Goal: Find specific page/section: Find specific page/section

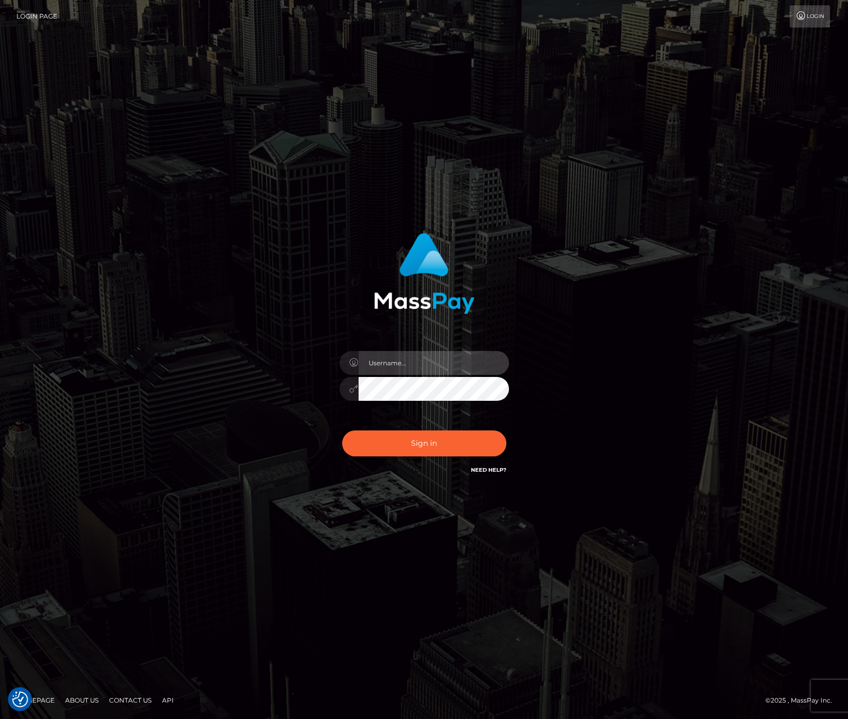
click at [404, 364] on input "text" at bounding box center [434, 363] width 150 height 24
type input "bryan.ziel"
click at [449, 444] on button "Sign in" at bounding box center [424, 444] width 164 height 26
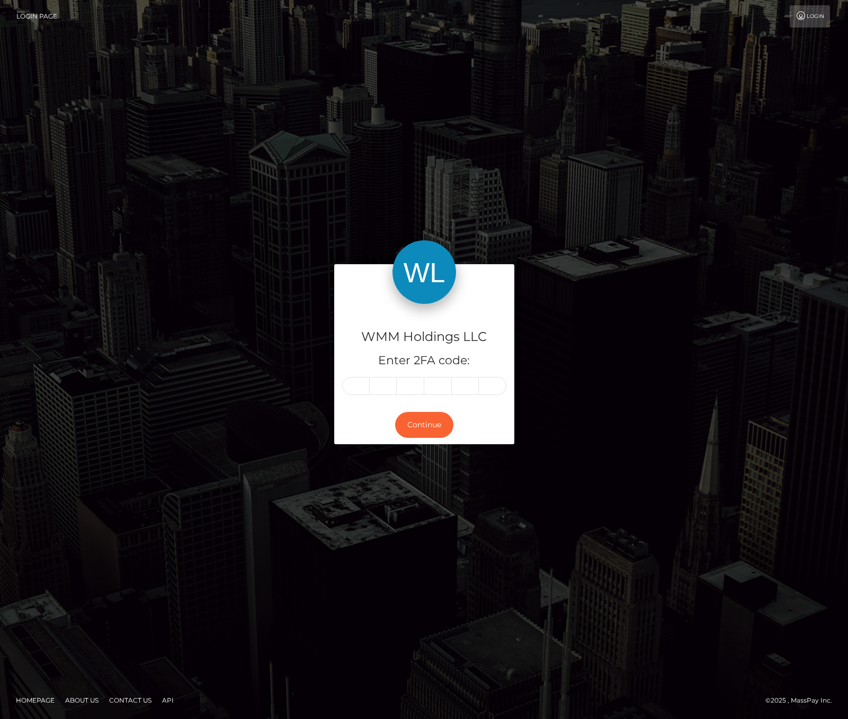
click at [364, 386] on input "text" at bounding box center [356, 386] width 28 height 18
type input "7"
type input "2"
type input "6"
type input "3"
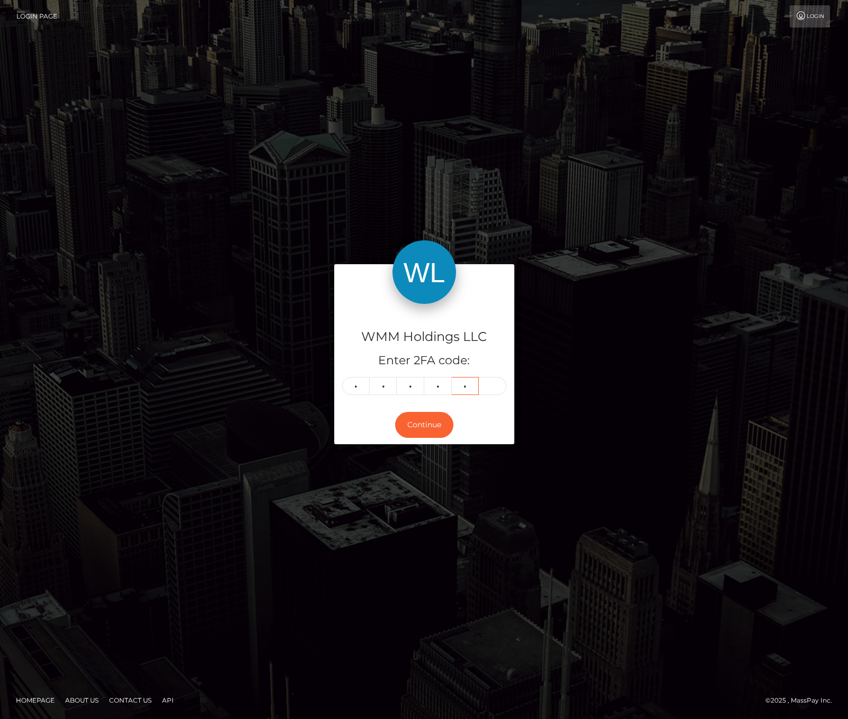
type input "0"
type input "5"
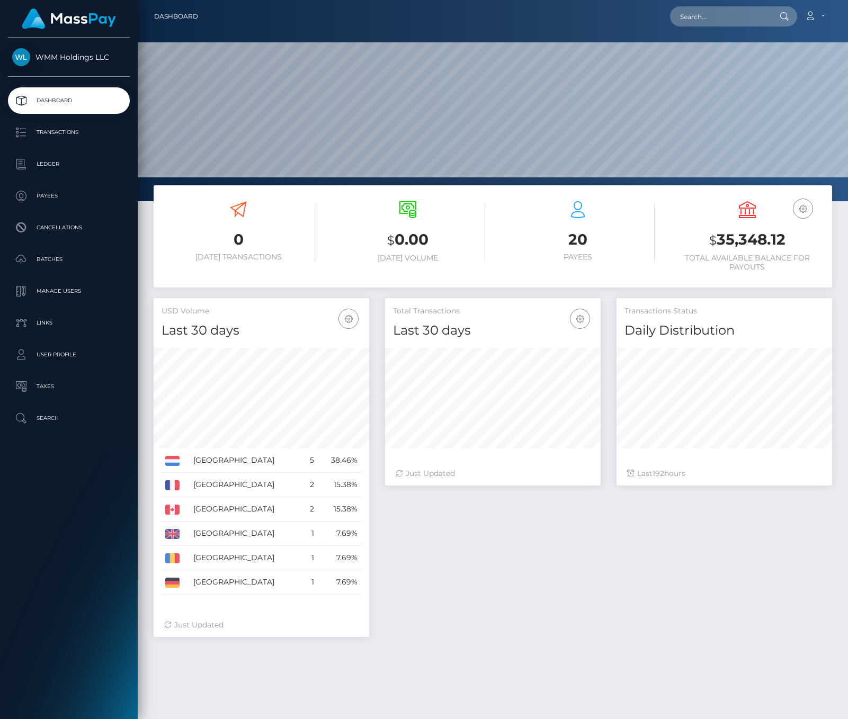
scroll to position [188, 216]
click at [70, 135] on p "Transactions" at bounding box center [68, 132] width 113 height 16
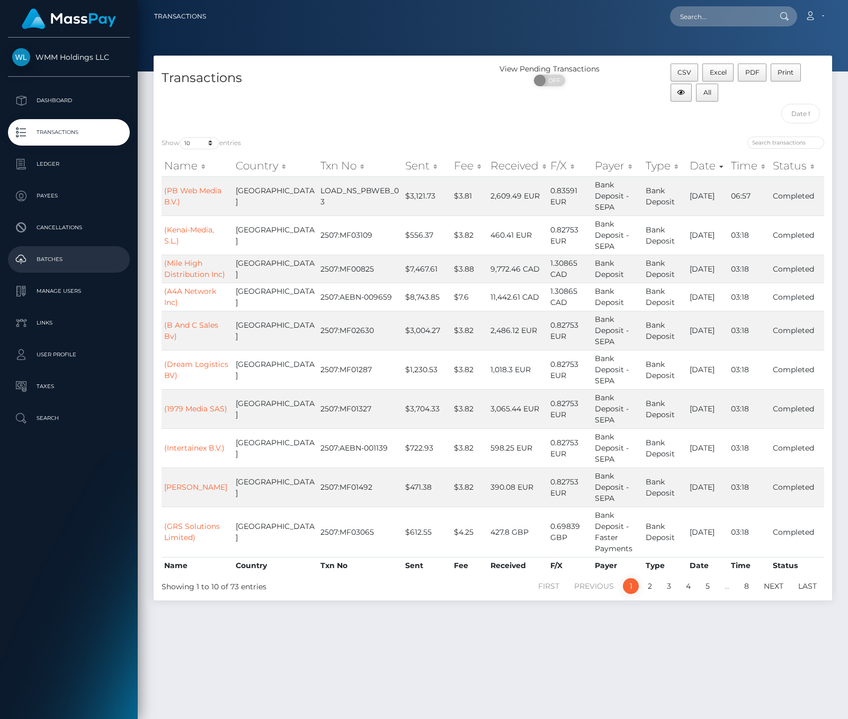
click at [43, 258] on p "Batches" at bounding box center [68, 260] width 113 height 16
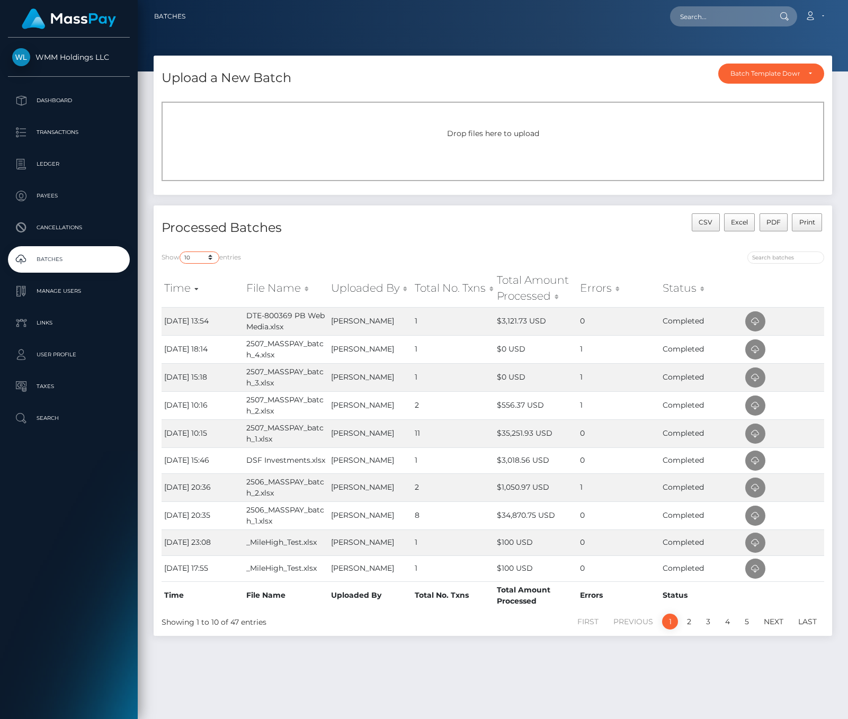
click at [210, 258] on select "10 25 50 All" at bounding box center [200, 258] width 40 height 12
select select "-1"
click at [181, 252] on select "10 25 50 All" at bounding box center [200, 258] width 40 height 12
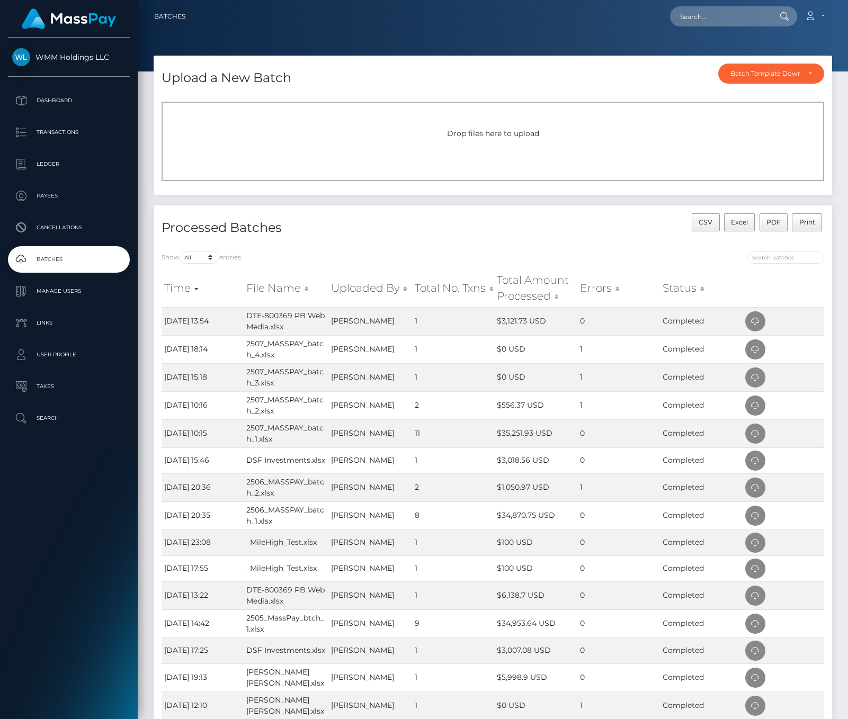
click at [427, 227] on h4 "Processed Batches" at bounding box center [324, 228] width 324 height 19
click at [68, 129] on p "Transactions" at bounding box center [68, 132] width 113 height 16
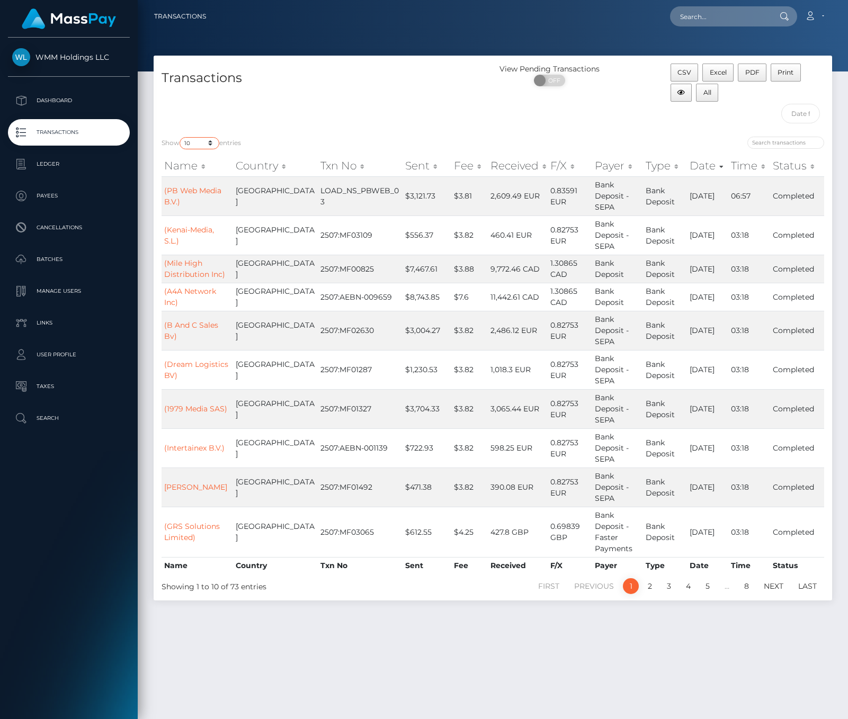
click at [213, 144] on select "10 25 50 100 250 500 1,000 3,500" at bounding box center [200, 143] width 40 height 12
select select "3500"
click at [181, 137] on select "10 25 50 100 250 500 1,000 3,500" at bounding box center [200, 143] width 40 height 12
click at [374, 130] on div "Show 10 25 50 100 250 500 1,000 3,500 entries Name Country Txn No Sent Fee Rece…" at bounding box center [493, 365] width 678 height 472
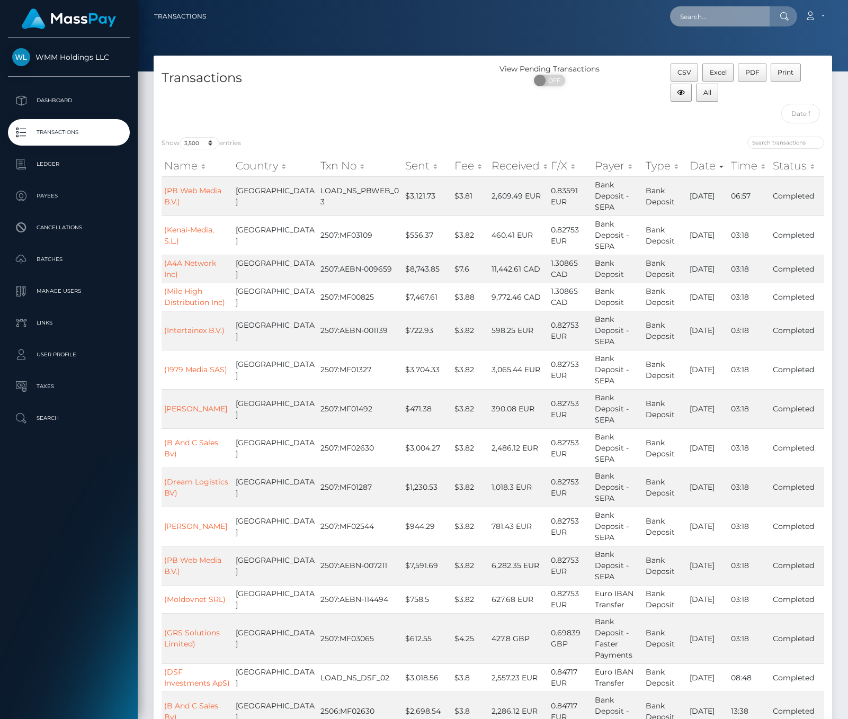
click at [697, 14] on input "text" at bounding box center [720, 16] width 100 height 20
paste input "MF02696"
type input "M"
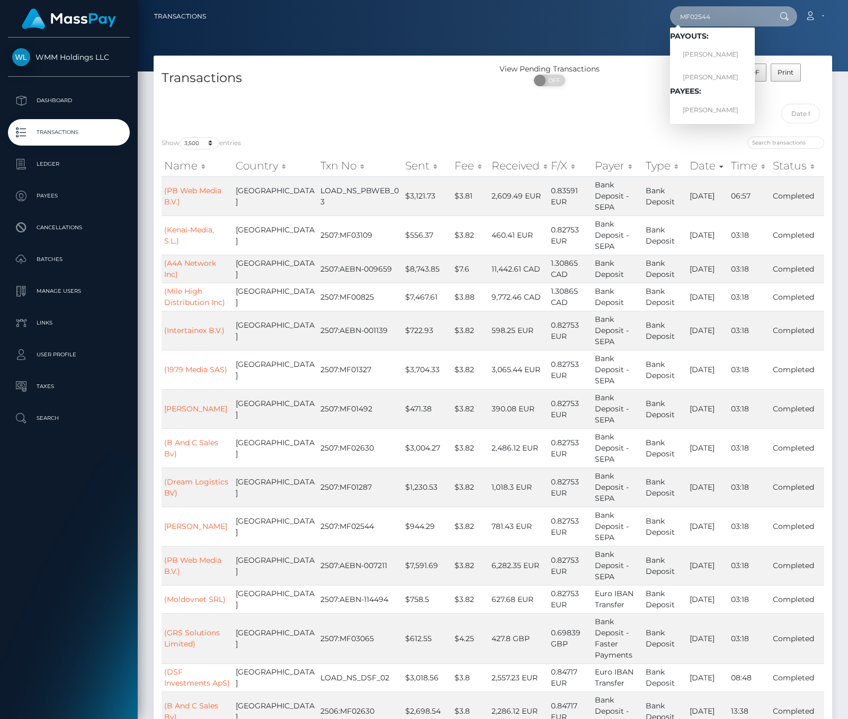
drag, startPoint x: 738, startPoint y: 17, endPoint x: 587, endPoint y: -1, distance: 152.0
click at [587, 0] on html "WMM Holdings LLC Dashboard Transactions Ledger Payees Batches" at bounding box center [424, 359] width 848 height 719
paste input "696"
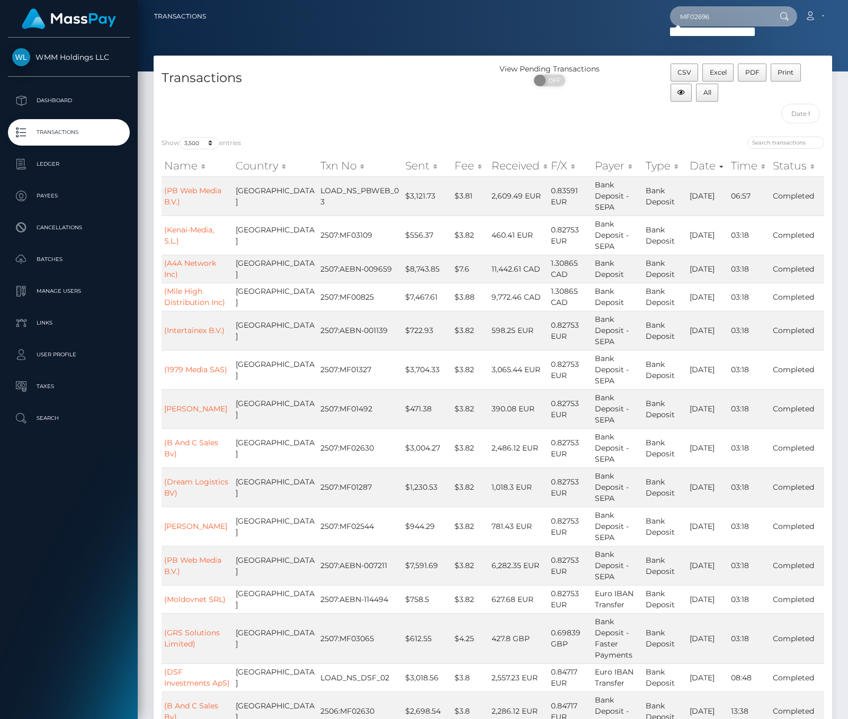
type input "MF02696"
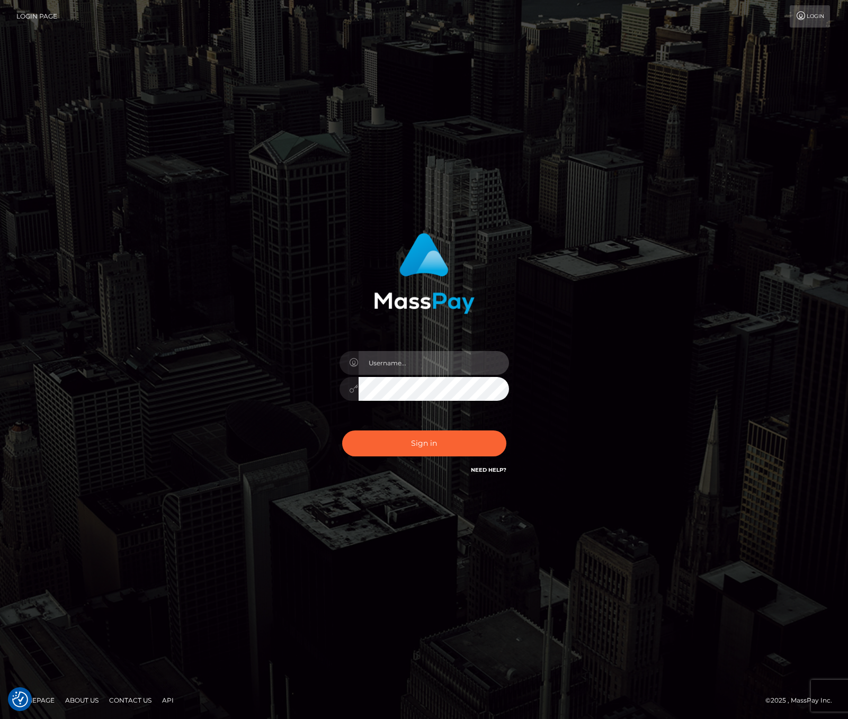
click at [383, 356] on input "text" at bounding box center [434, 363] width 150 height 24
type input "bryan.ziel"
click at [432, 441] on button "Sign in" at bounding box center [424, 444] width 164 height 26
click at [417, 362] on input "text" at bounding box center [434, 363] width 150 height 24
type input "bryan.ziel"
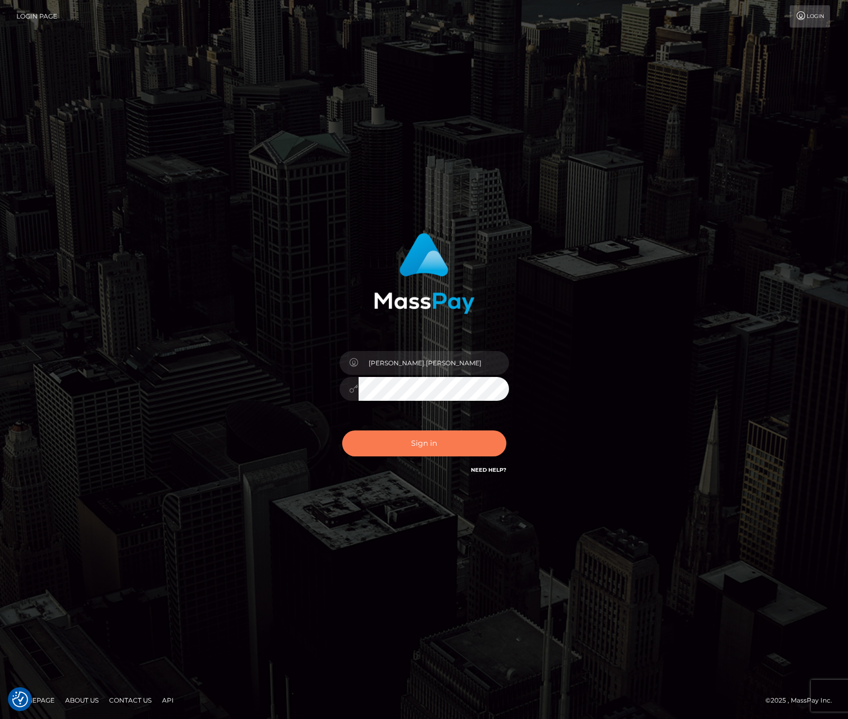
click at [436, 443] on button "Sign in" at bounding box center [424, 444] width 164 height 26
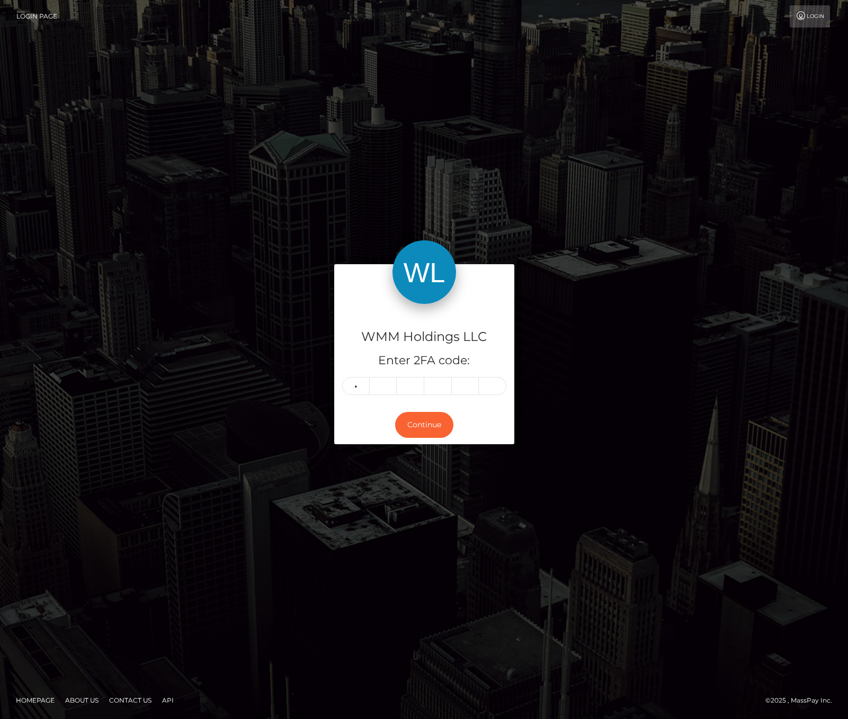
type input "7"
type input "1"
type input "7"
type input "9"
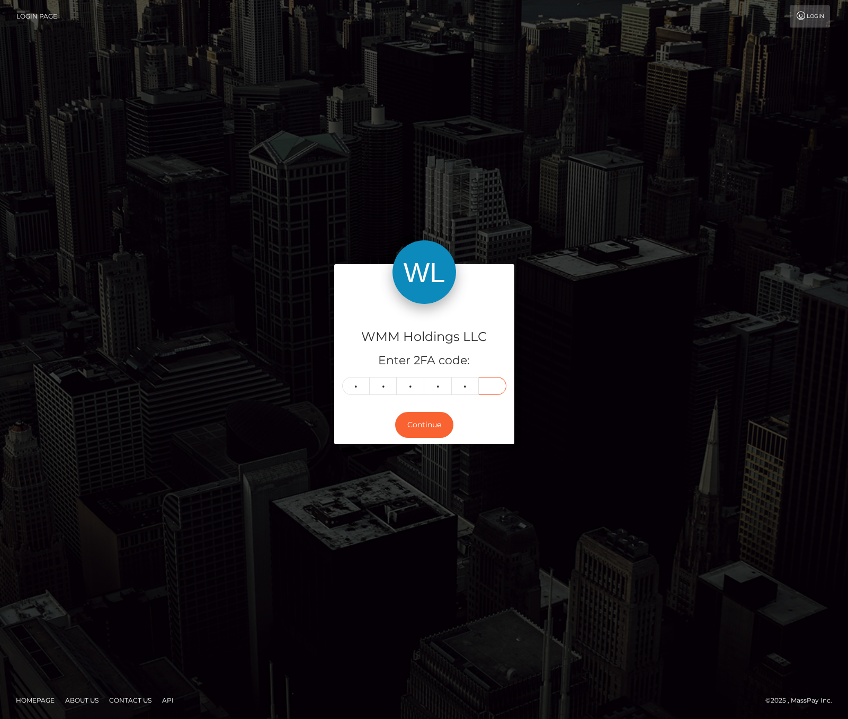
type input "8"
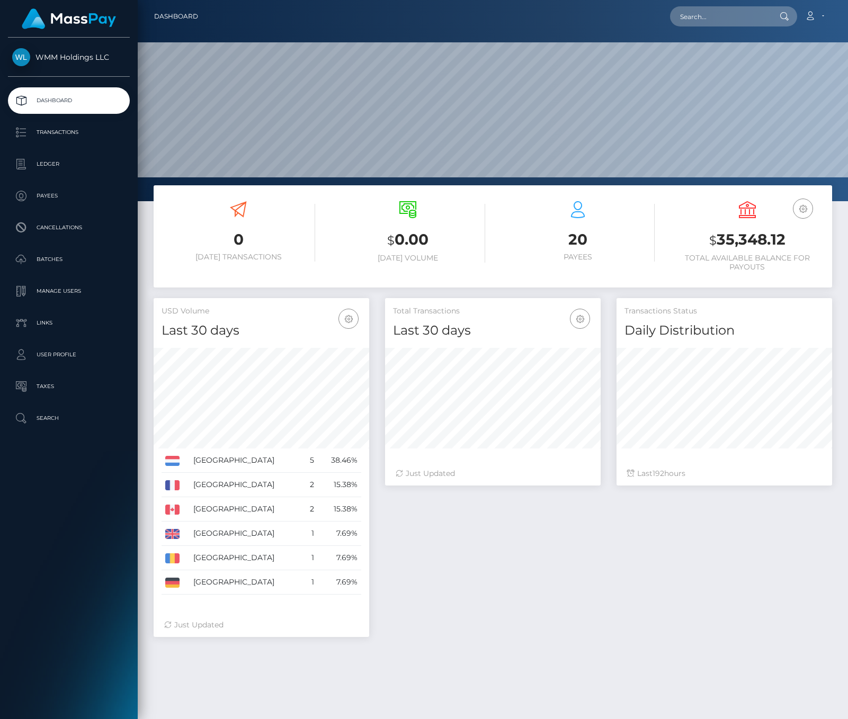
scroll to position [188, 216]
click at [62, 263] on p "Batches" at bounding box center [68, 260] width 113 height 16
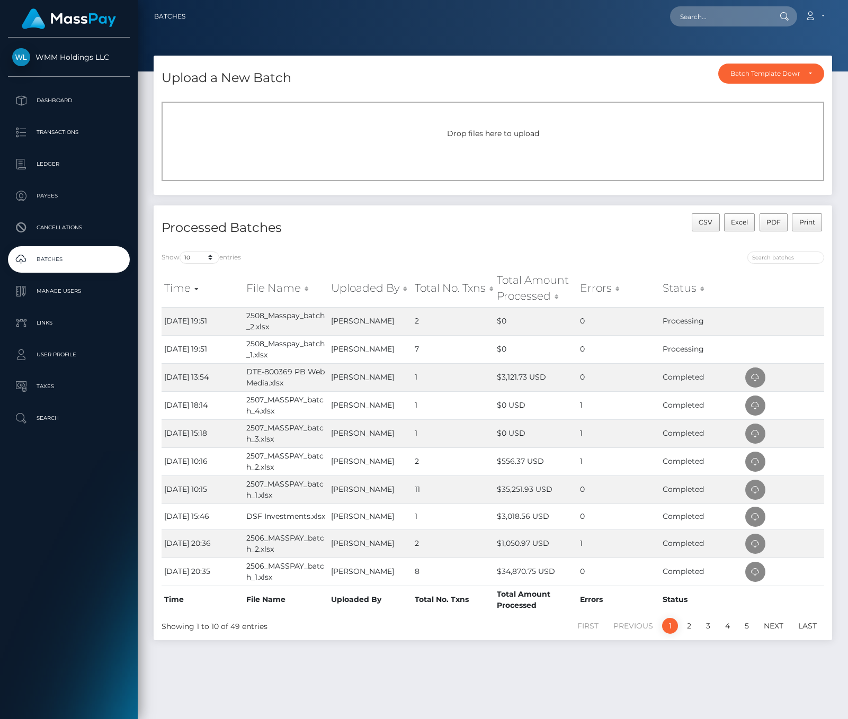
click at [309, 226] on h4 "Processed Batches" at bounding box center [324, 228] width 324 height 19
click at [46, 103] on p "Dashboard" at bounding box center [68, 101] width 113 height 16
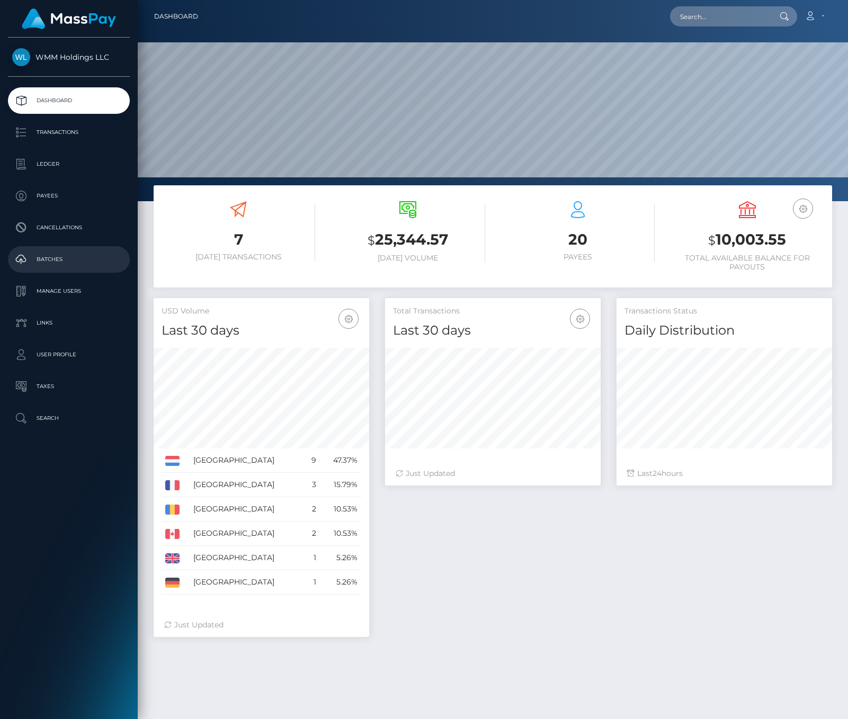
scroll to position [188, 216]
click at [41, 257] on p "Batches" at bounding box center [68, 260] width 113 height 16
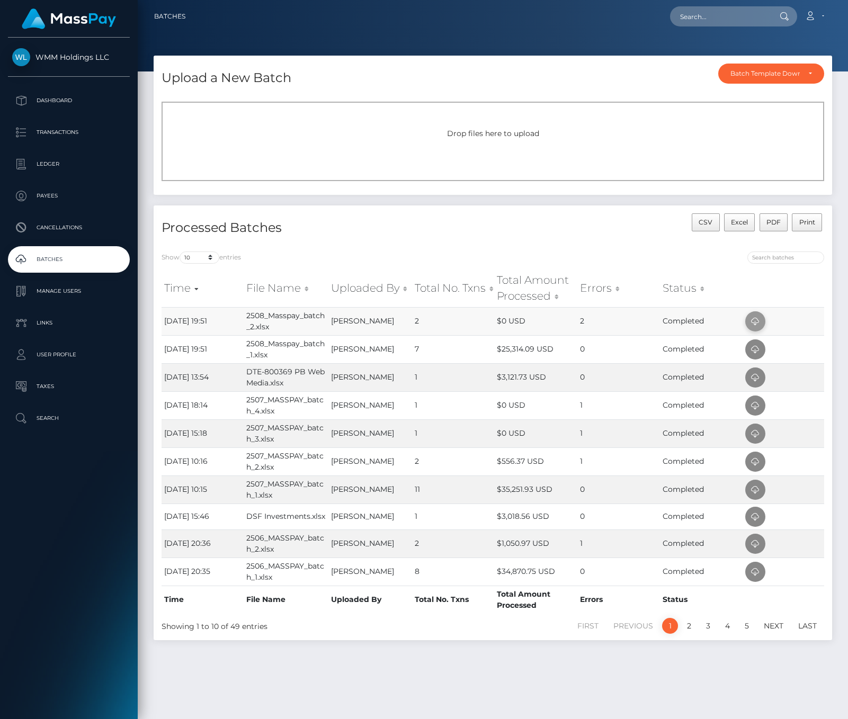
click at [757, 321] on icon at bounding box center [755, 321] width 13 height 13
click at [58, 97] on p "Dashboard" at bounding box center [68, 101] width 113 height 16
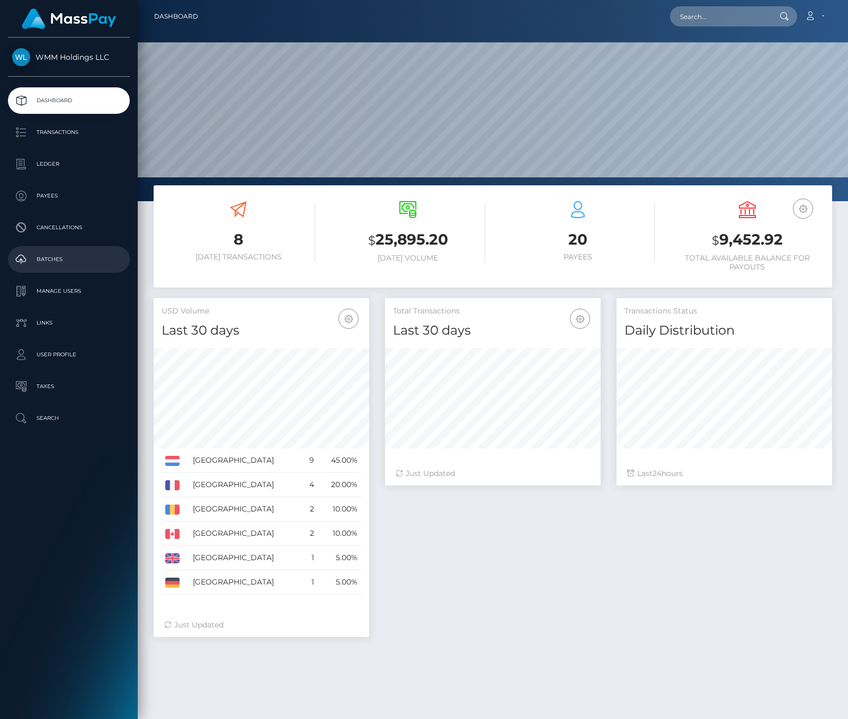
scroll to position [188, 216]
click at [47, 258] on p "Batches" at bounding box center [68, 260] width 113 height 16
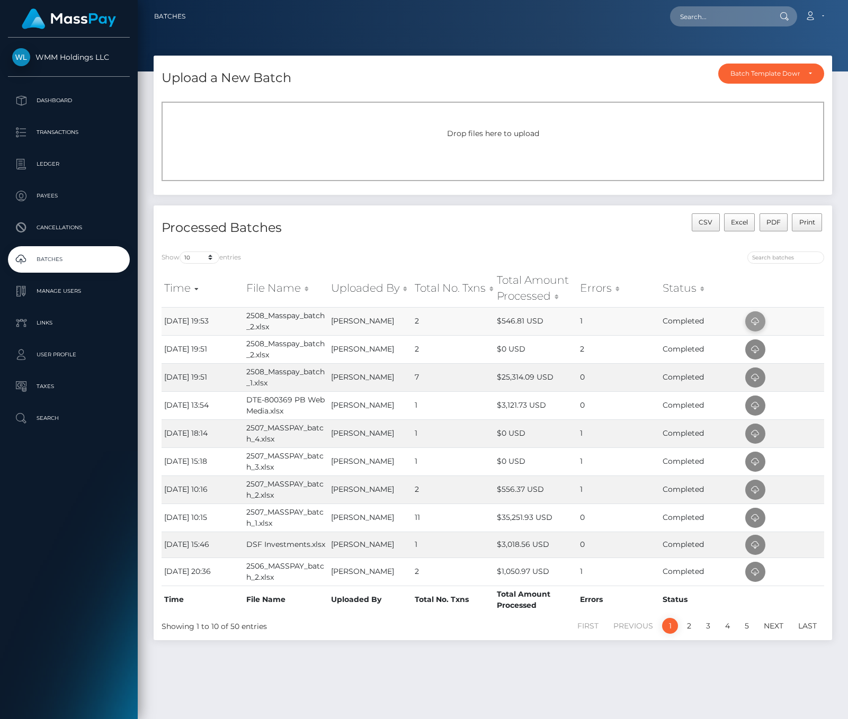
click at [755, 318] on icon at bounding box center [755, 321] width 13 height 13
